Goal: Task Accomplishment & Management: Manage account settings

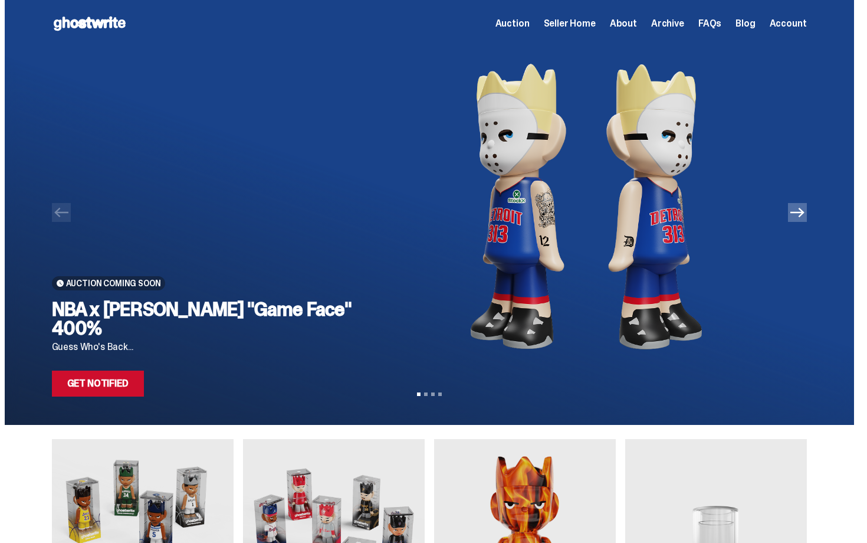
click at [607, 206] on img at bounding box center [586, 206] width 403 height 318
click at [534, 15] on div "Open main menu Home Auction Seller Home About Archive FAQs Blog Account" at bounding box center [429, 23] width 755 height 19
click at [530, 21] on span "Auction" at bounding box center [512, 23] width 34 height 9
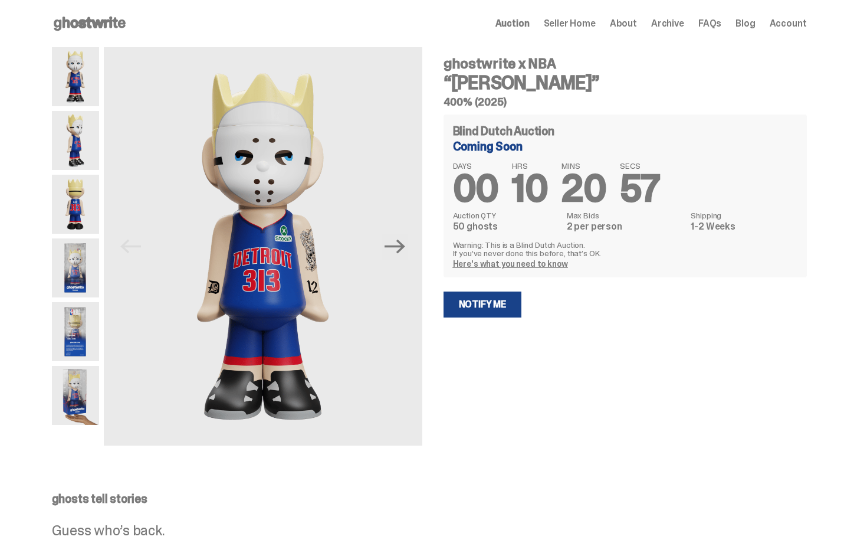
click at [72, 207] on img at bounding box center [75, 204] width 47 height 59
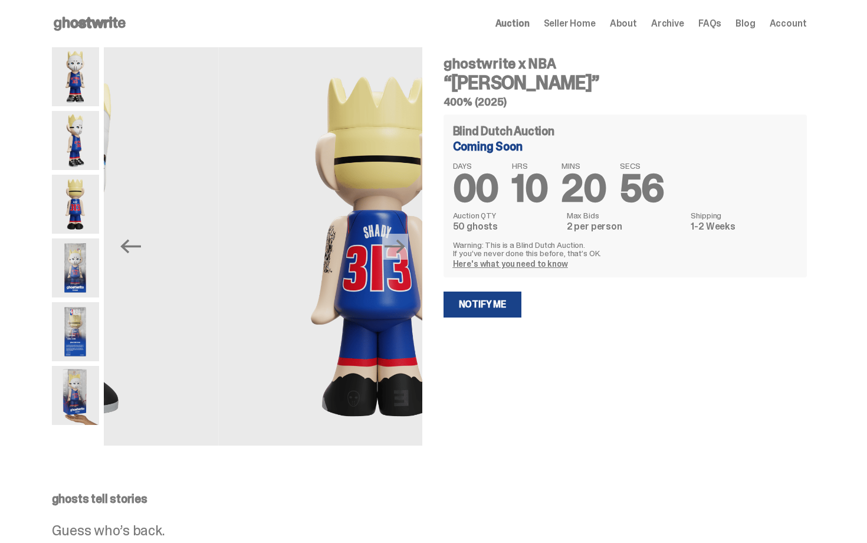
click at [70, 411] on img at bounding box center [75, 395] width 47 height 59
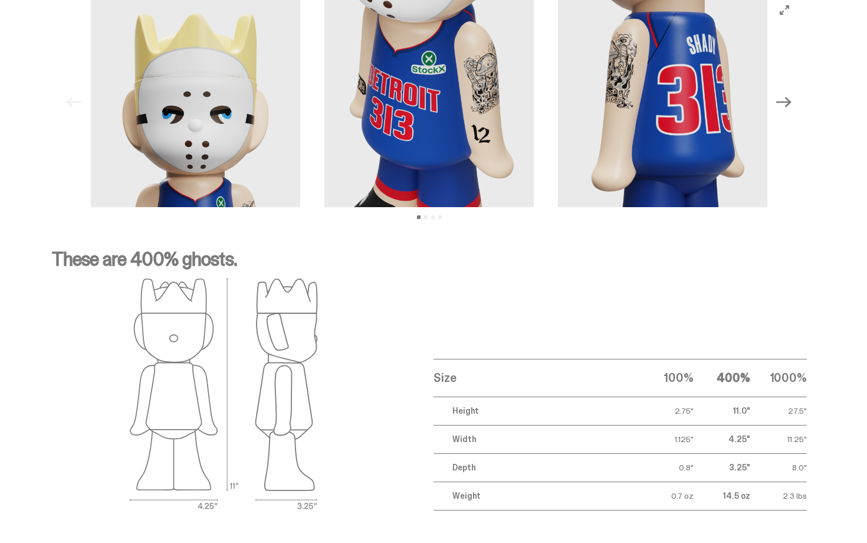
scroll to position [1105, 0]
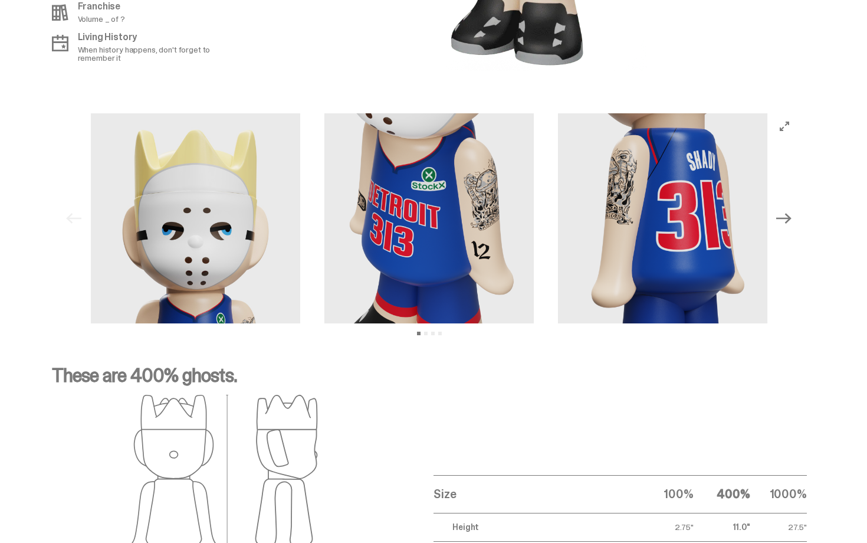
drag, startPoint x: 866, startPoint y: 447, endPoint x: 866, endPoint y: 390, distance: 57.2
click at [788, 211] on icon "Next" at bounding box center [783, 218] width 15 height 15
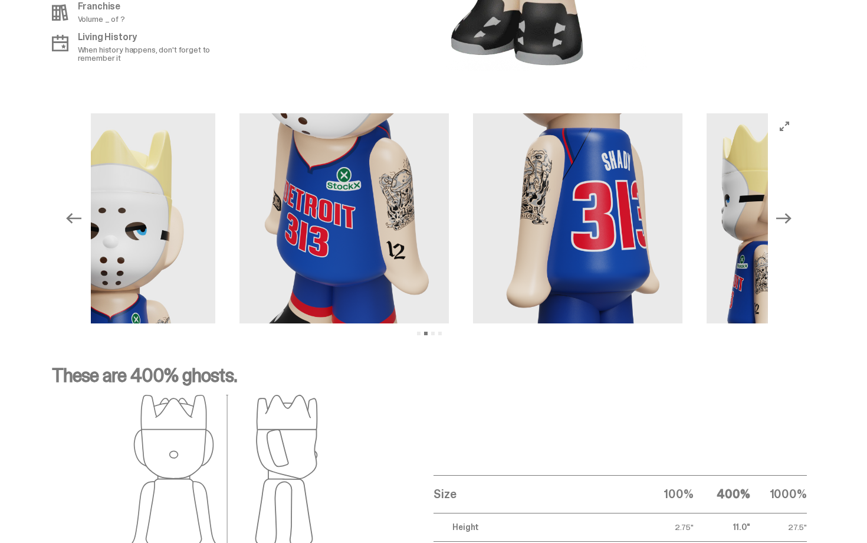
click at [788, 211] on icon "Next" at bounding box center [783, 218] width 15 height 15
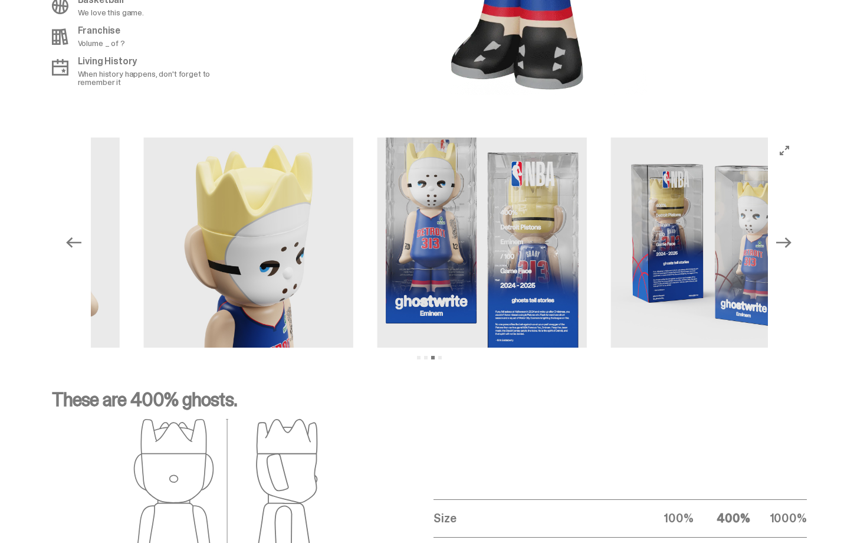
scroll to position [1076, 0]
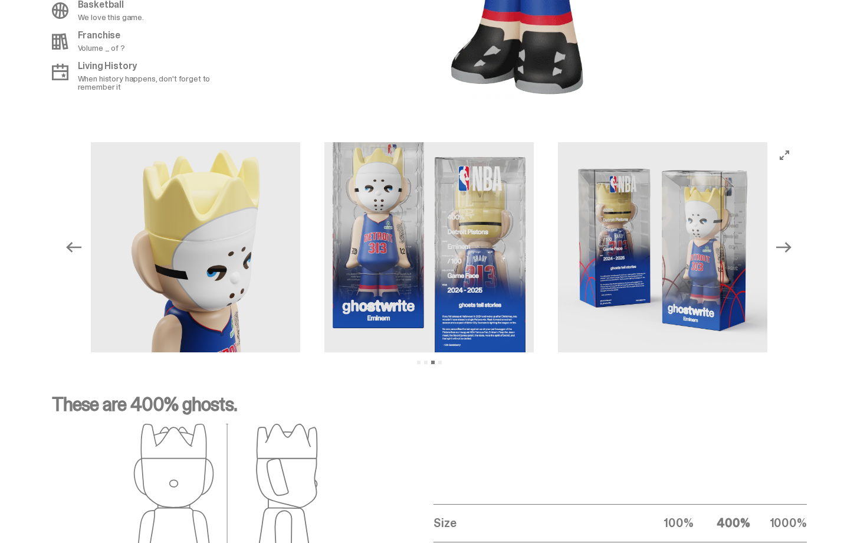
click at [608, 218] on img at bounding box center [663, 247] width 210 height 210
click at [610, 218] on img at bounding box center [663, 247] width 210 height 210
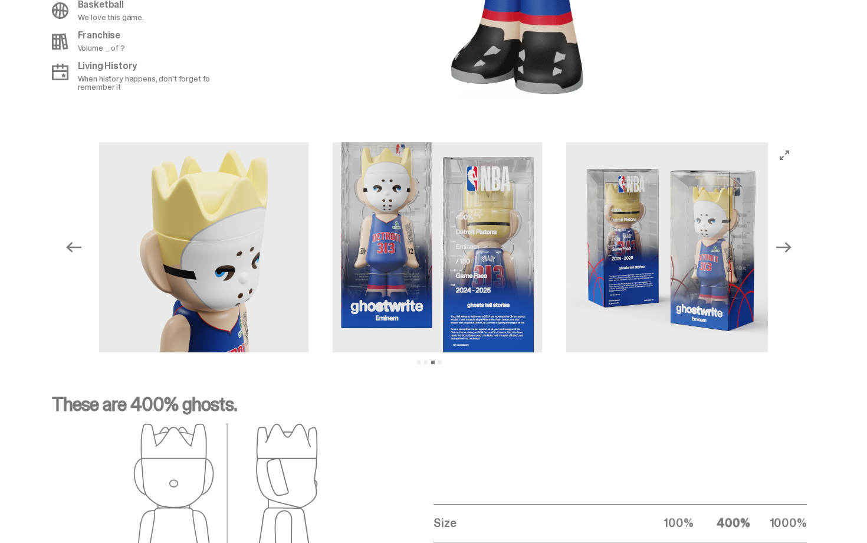
click at [619, 221] on img at bounding box center [671, 247] width 210 height 210
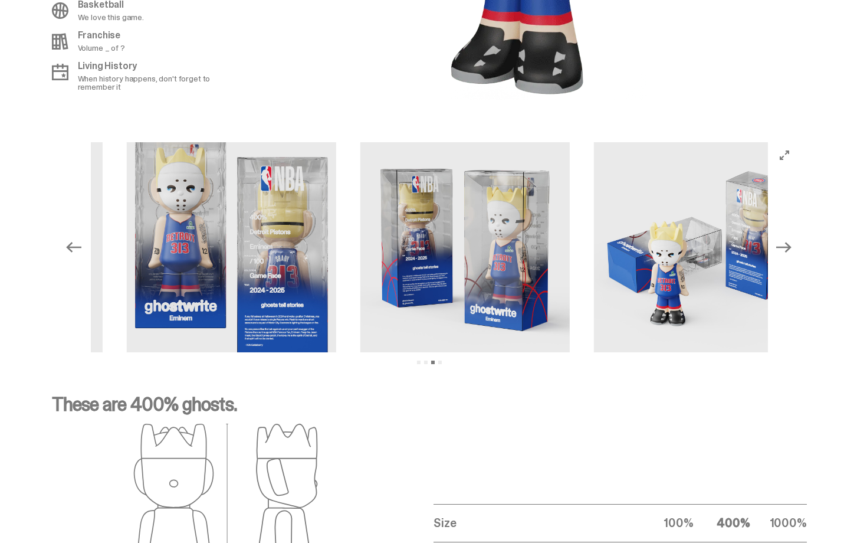
click at [365, 243] on img at bounding box center [465, 247] width 210 height 210
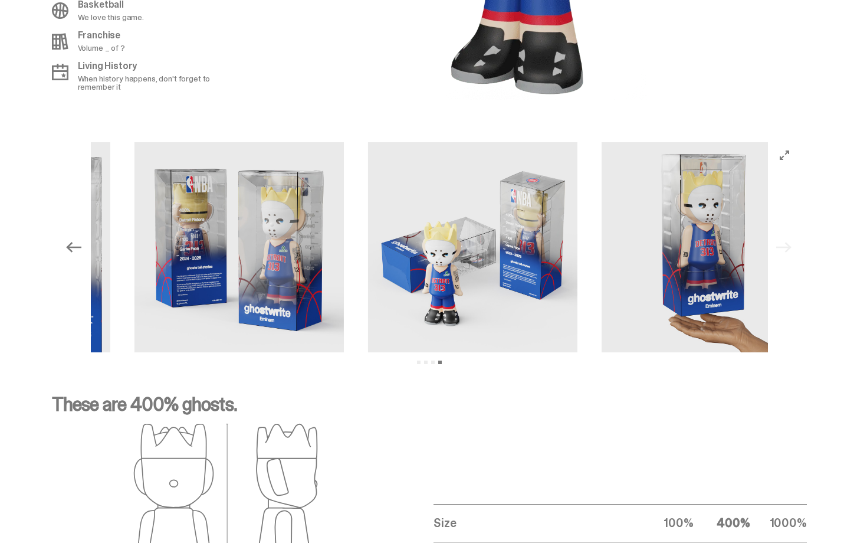
click at [93, 229] on div "Previous Next View slide 1 View slide 2 View slide 3 View slide 4" at bounding box center [429, 247] width 736 height 210
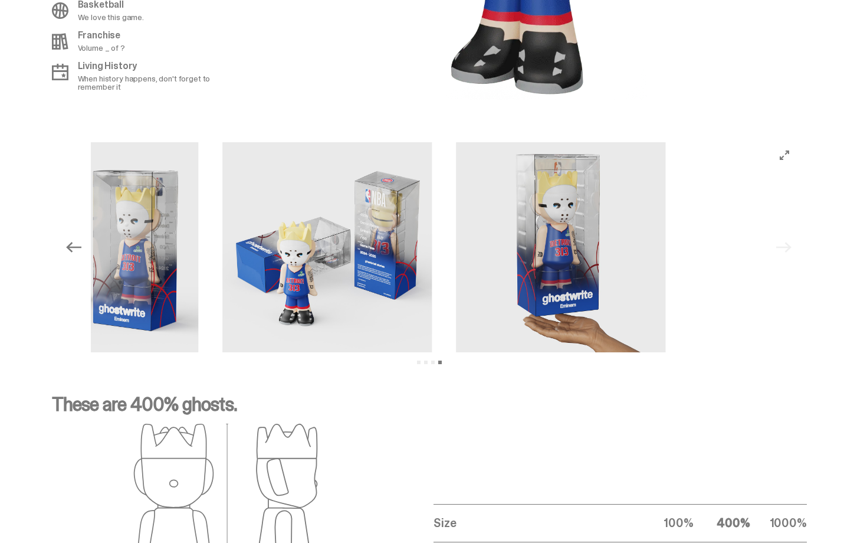
click at [199, 248] on img at bounding box center [94, 247] width 210 height 210
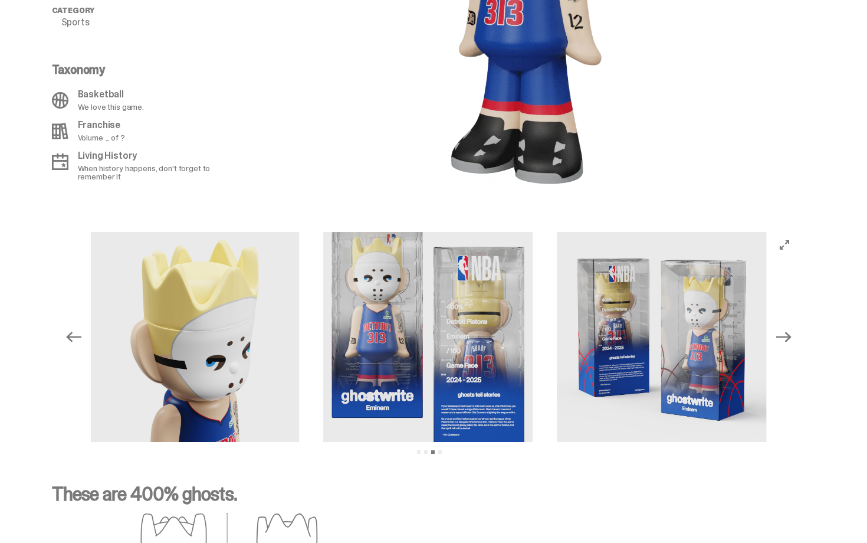
scroll to position [982, 0]
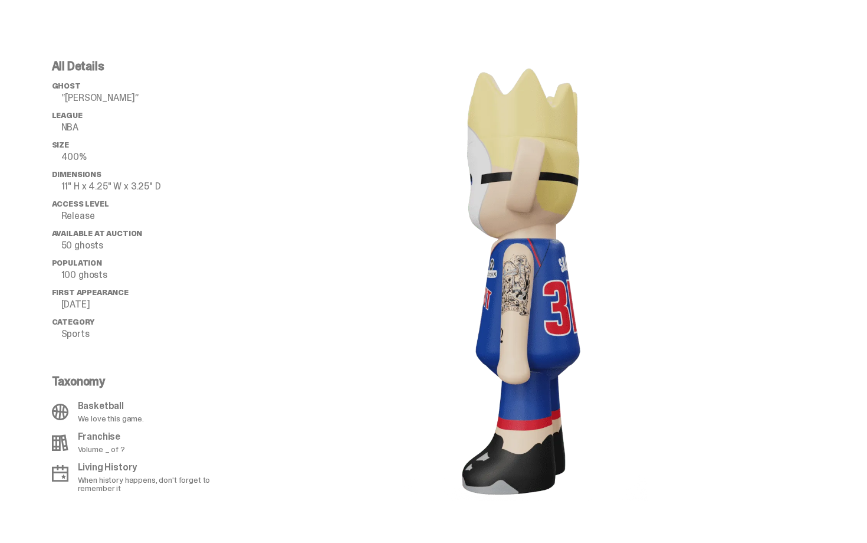
click at [796, 159] on div at bounding box center [524, 280] width 566 height 441
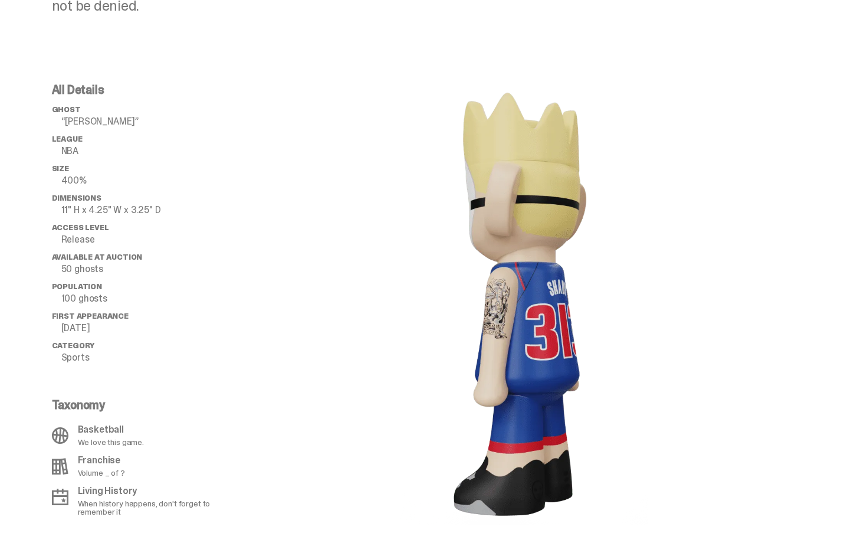
scroll to position [648, 0]
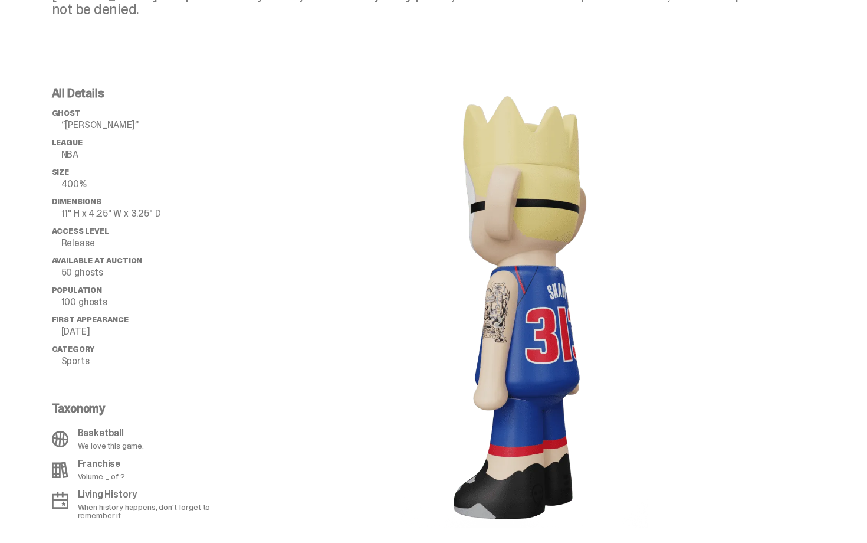
drag, startPoint x: 866, startPoint y: 238, endPoint x: 866, endPoint y: 17, distance: 221.7
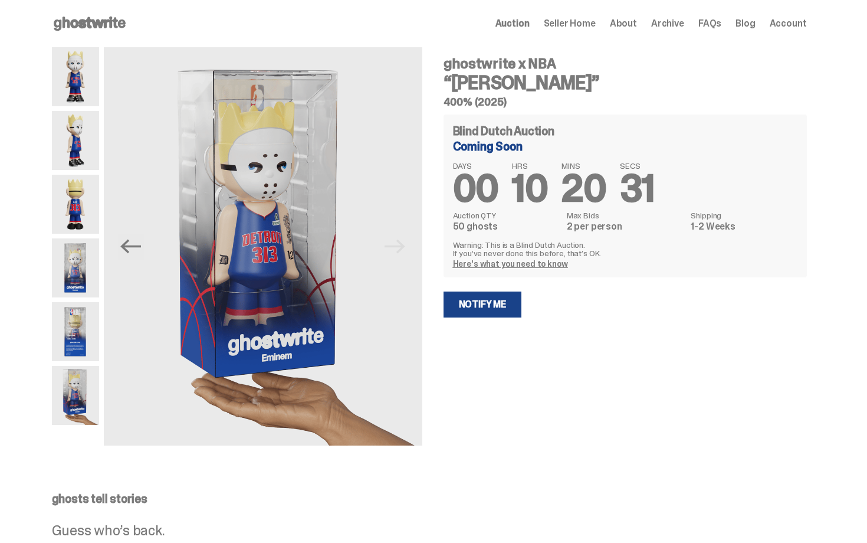
click at [793, 25] on span "Account" at bounding box center [788, 23] width 37 height 9
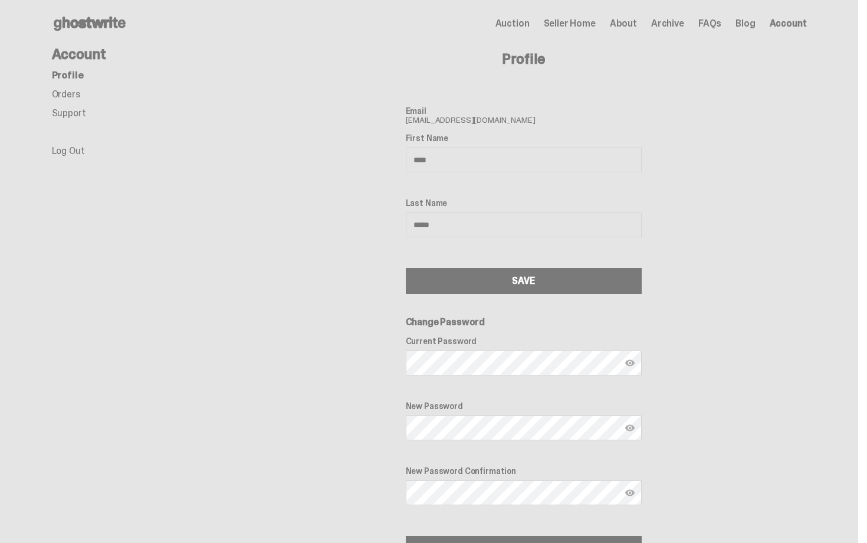
click at [574, 19] on span "Seller Home" at bounding box center [570, 23] width 52 height 9
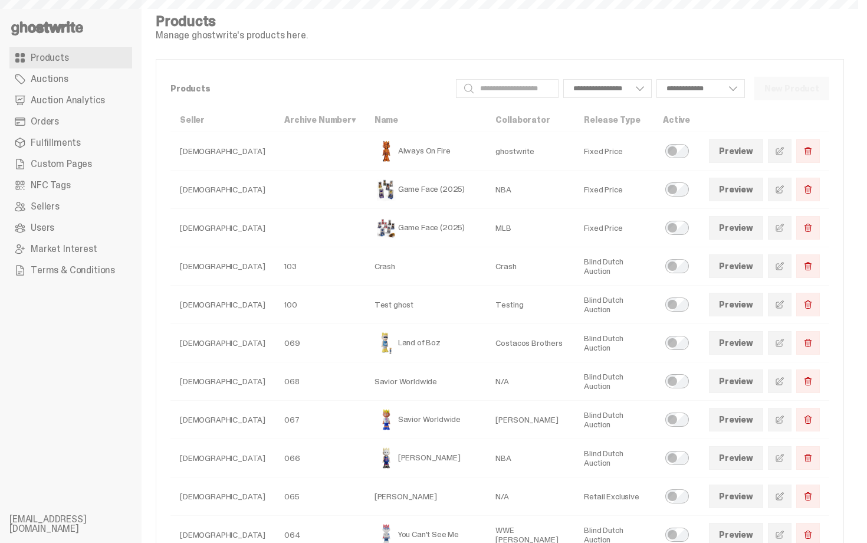
select select
click at [48, 117] on span "Orders" at bounding box center [45, 121] width 28 height 9
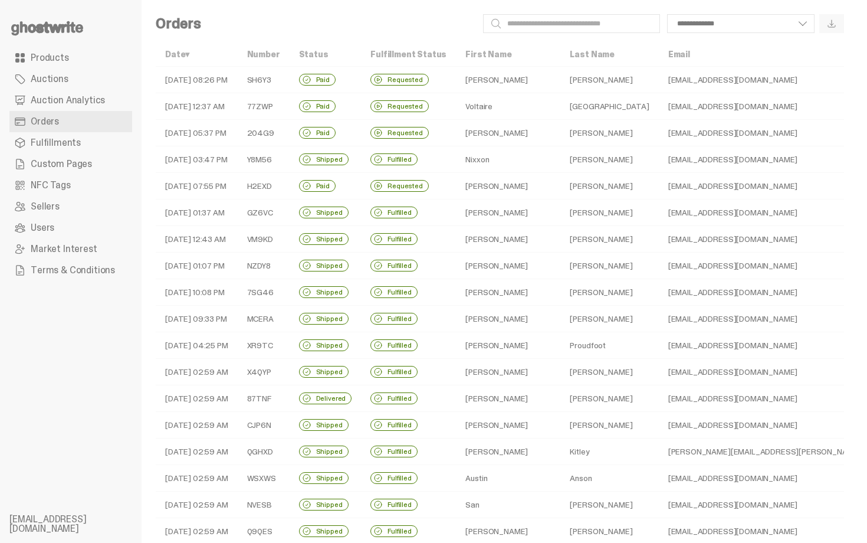
click at [567, 85] on td "Zachary" at bounding box center [609, 80] width 98 height 27
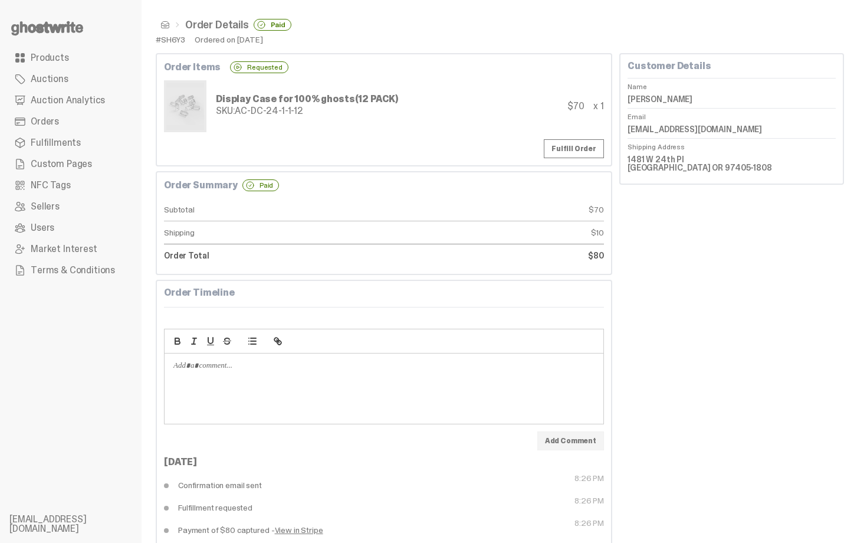
click at [161, 23] on span at bounding box center [164, 24] width 9 height 9
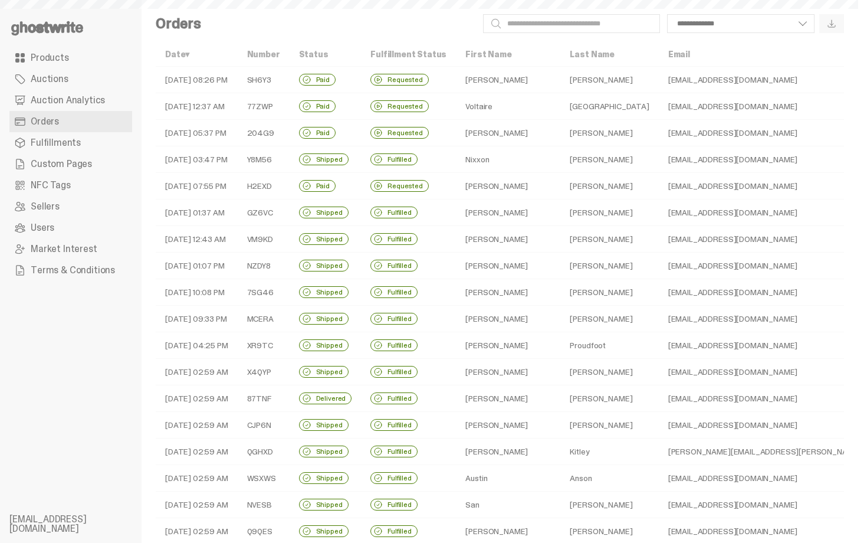
click at [560, 107] on td "Valencia" at bounding box center [609, 106] width 98 height 27
